Goal: Task Accomplishment & Management: Manage account settings

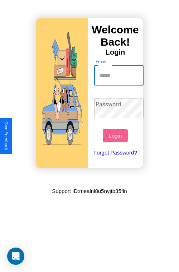
click at [120, 75] on input "Email" at bounding box center [119, 75] width 50 height 20
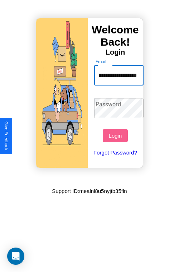
scroll to position [0, 39]
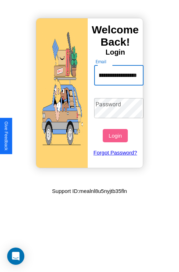
type input "**********"
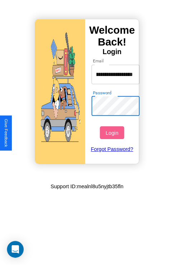
scroll to position [0, 0]
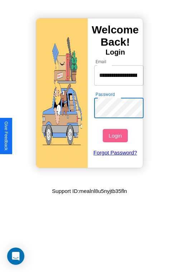
click at [116, 135] on button "Login" at bounding box center [115, 135] width 25 height 13
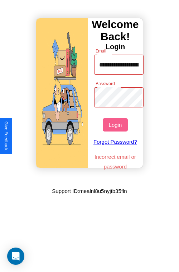
click at [116, 125] on button "Login" at bounding box center [115, 124] width 25 height 13
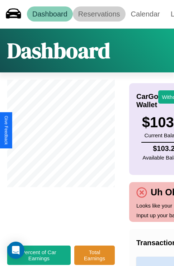
click at [99, 14] on link "Reservations" at bounding box center [99, 13] width 53 height 15
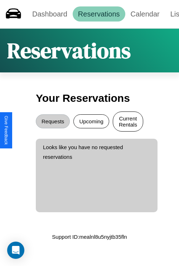
click at [128, 122] on button "Current Rentals" at bounding box center [128, 122] width 31 height 20
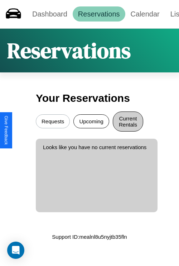
click at [53, 122] on button "Requests" at bounding box center [53, 122] width 34 height 14
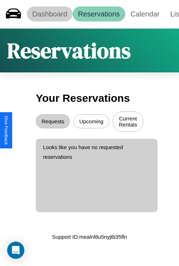
click at [50, 14] on link "Dashboard" at bounding box center [50, 13] width 46 height 15
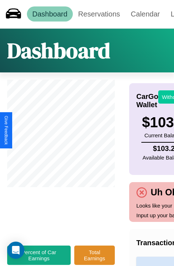
click at [169, 97] on button "Withdraw" at bounding box center [173, 96] width 30 height 13
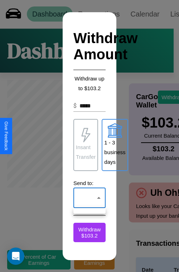
click at [90, 197] on div at bounding box center [89, 136] width 179 height 272
click div at bounding box center [89, 136] width 179 height 272
